Goal: Information Seeking & Learning: Learn about a topic

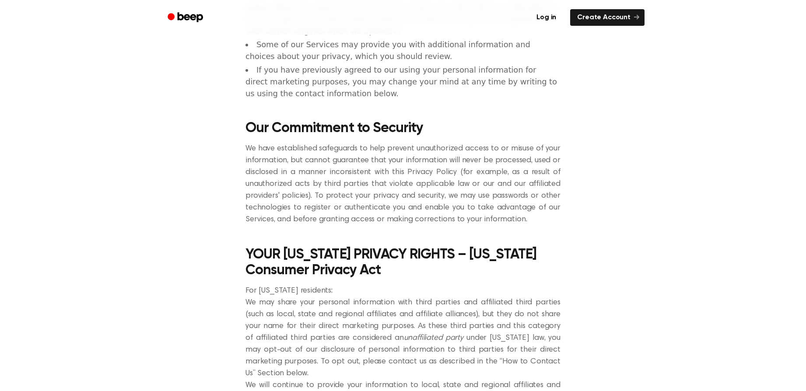
scroll to position [1838, 0]
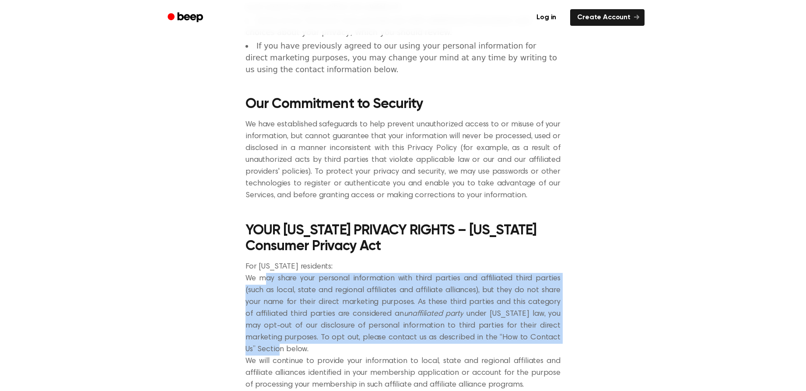
drag, startPoint x: 264, startPoint y: 212, endPoint x: 558, endPoint y: 267, distance: 298.3
click at [558, 273] on p "We may share your personal information with third parties and affiliated third …" at bounding box center [403, 314] width 315 height 83
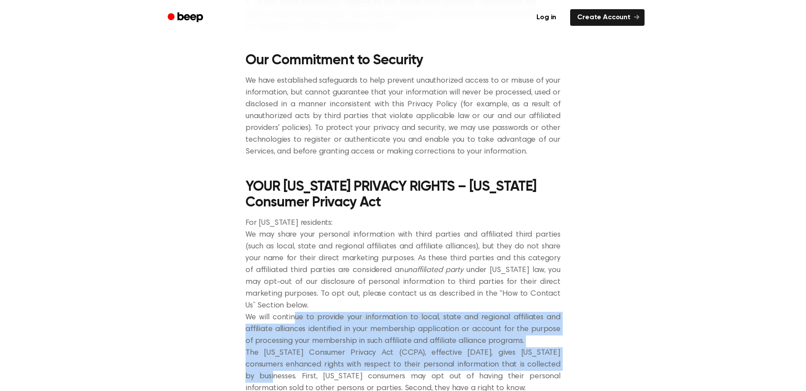
drag, startPoint x: 297, startPoint y: 249, endPoint x: 544, endPoint y: 299, distance: 251.6
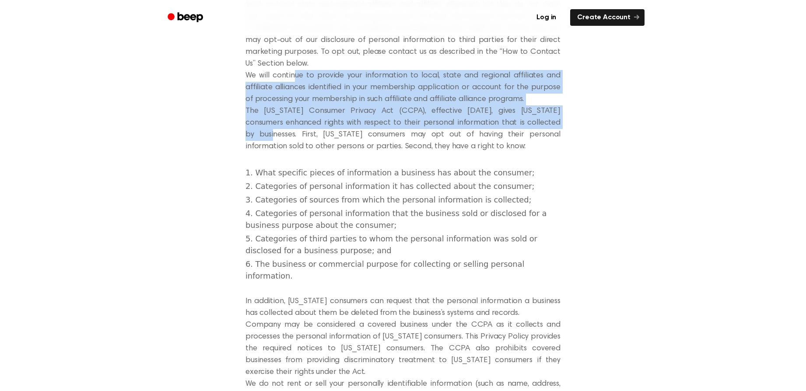
scroll to position [2145, 0]
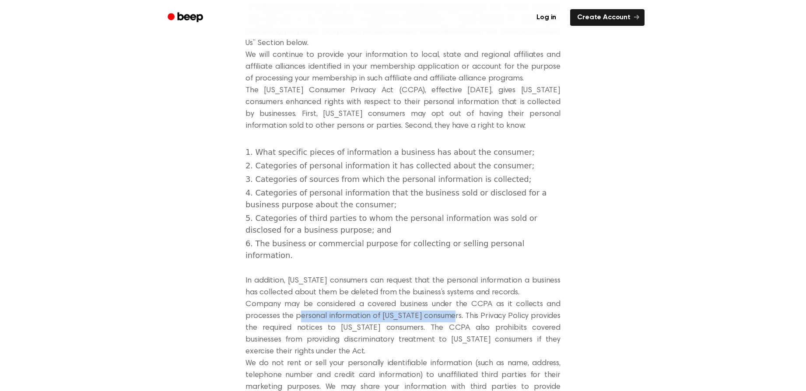
drag, startPoint x: 298, startPoint y: 235, endPoint x: 444, endPoint y: 229, distance: 146.3
click at [444, 299] on p "Company may be considered a covered business under the CCPA as it collects and …" at bounding box center [403, 328] width 315 height 59
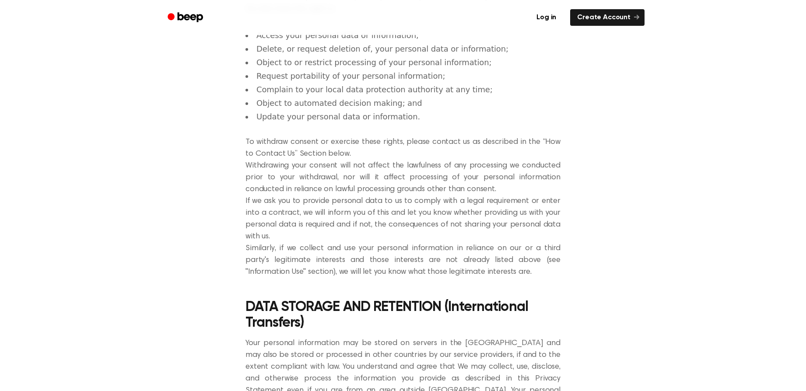
scroll to position [3151, 0]
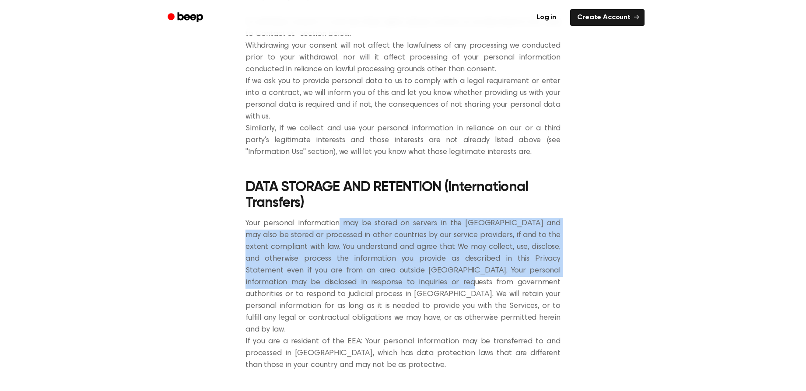
drag, startPoint x: 336, startPoint y: 117, endPoint x: 367, endPoint y: 176, distance: 66.4
click at [367, 218] on p "Your personal information may be stored on servers in the [GEOGRAPHIC_DATA] and…" at bounding box center [403, 277] width 315 height 118
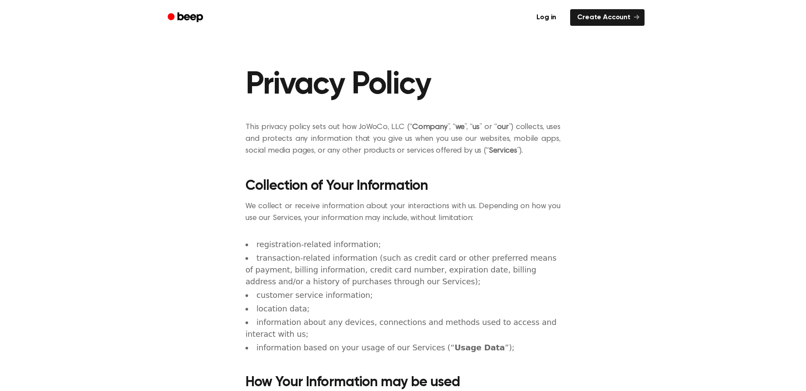
scroll to position [0, 0]
click at [181, 15] on icon "Beep" at bounding box center [190, 17] width 25 height 10
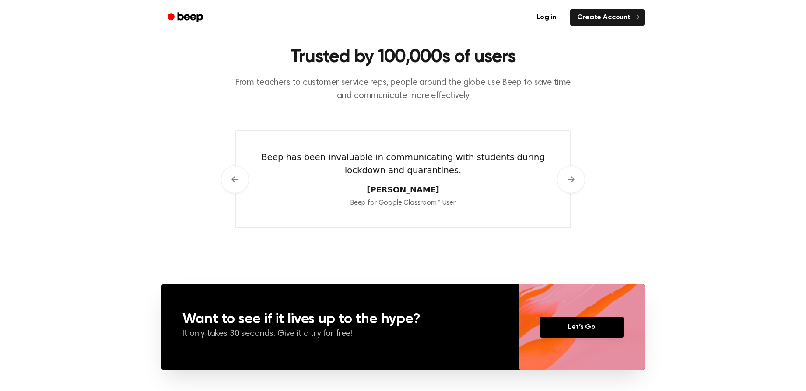
scroll to position [394, 0]
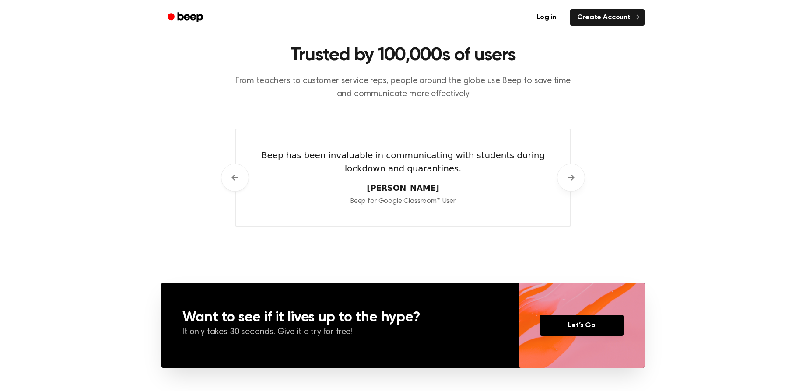
click at [569, 177] on icon at bounding box center [571, 178] width 7 height 6
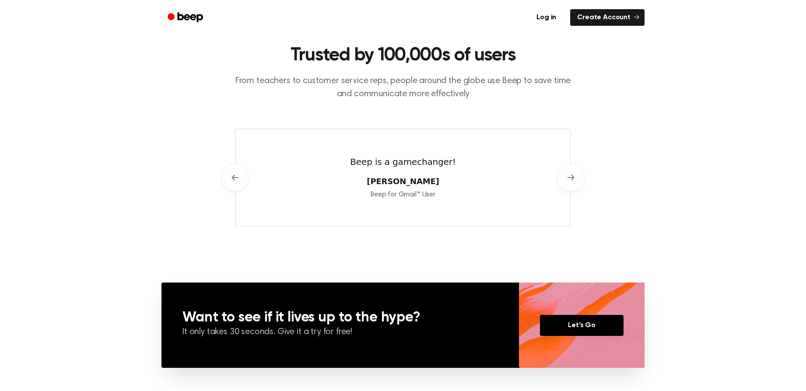
click at [569, 177] on icon at bounding box center [571, 178] width 7 height 6
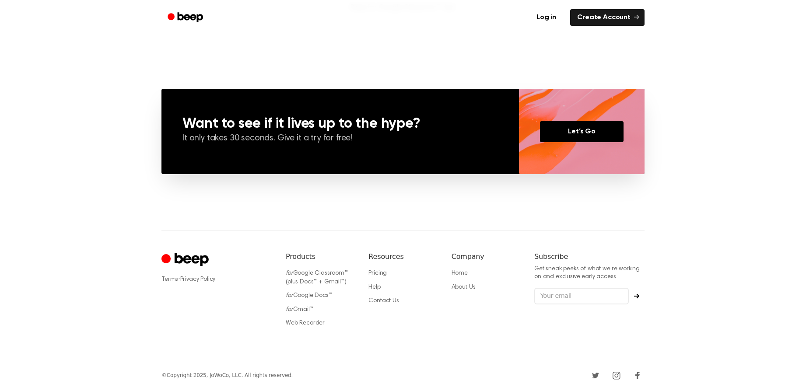
scroll to position [591, 0]
